Goal: Navigation & Orientation: Find specific page/section

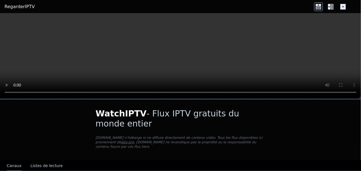
click at [190, 114] on h1 "WatchIPTV - Flux IPTV gratuits du monde entier" at bounding box center [181, 119] width 170 height 20
click at [10, 161] on button "Canaux" at bounding box center [14, 166] width 15 height 11
click at [11, 161] on button "Canaux" at bounding box center [14, 166] width 15 height 11
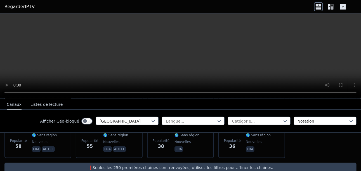
scroll to position [150, 0]
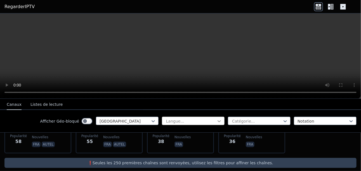
click at [217, 122] on icon at bounding box center [220, 121] width 6 height 6
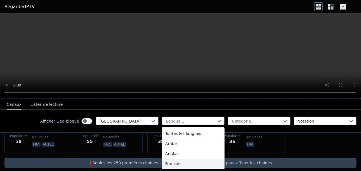
click at [177, 163] on div "Français" at bounding box center [193, 164] width 63 height 10
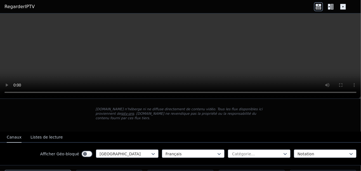
scroll to position [25, 0]
